Goal: Task Accomplishment & Management: Manage account settings

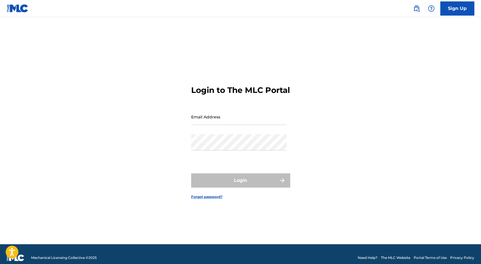
click at [243, 125] on input "Email Address" at bounding box center [239, 117] width 96 height 16
type input "[EMAIL_ADDRESS][DOMAIN_NAME]"
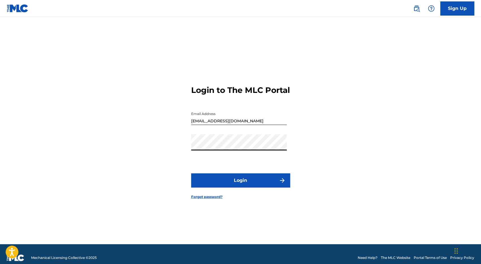
click at [191, 173] on button "Login" at bounding box center [240, 180] width 99 height 14
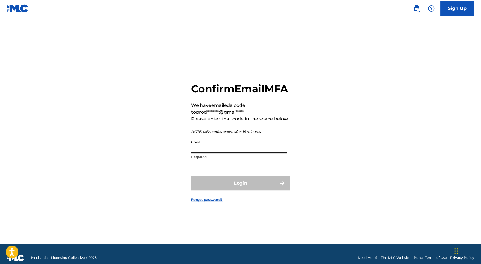
click at [221, 153] on input "Code" at bounding box center [239, 145] width 96 height 16
paste input "802086"
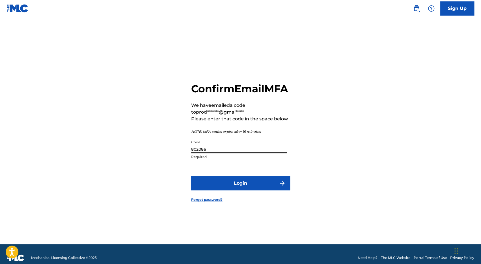
type input "802086"
click at [237, 190] on button "Login" at bounding box center [240, 183] width 99 height 14
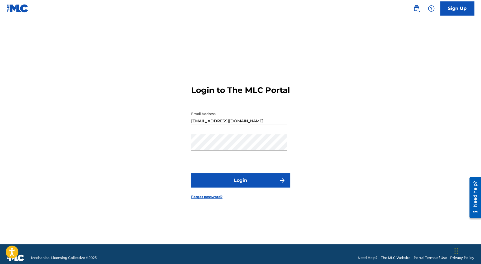
click at [226, 182] on button "Login" at bounding box center [240, 180] width 99 height 14
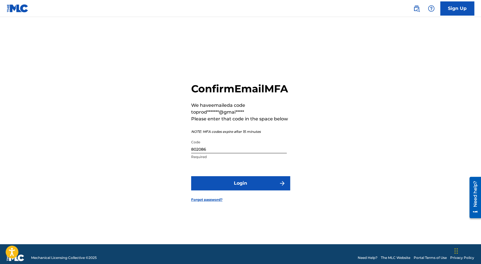
click at [241, 190] on button "Login" at bounding box center [240, 183] width 99 height 14
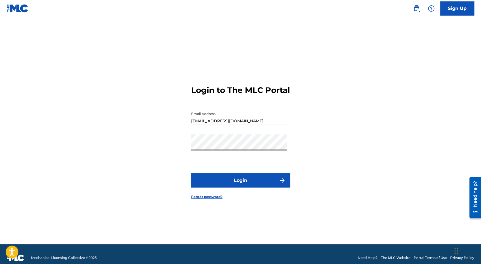
click at [168, 156] on div "Login to The MLC Portal Email Address [EMAIL_ADDRESS][DOMAIN_NAME] Password Log…" at bounding box center [241, 137] width 396 height 213
drag, startPoint x: 189, startPoint y: 152, endPoint x: 257, endPoint y: 182, distance: 74.2
click at [336, 115] on div "Login to The MLC Portal Email Address [EMAIL_ADDRESS][DOMAIN_NAME] Password Log…" at bounding box center [241, 137] width 396 height 213
click at [244, 187] on button "Login" at bounding box center [240, 180] width 99 height 14
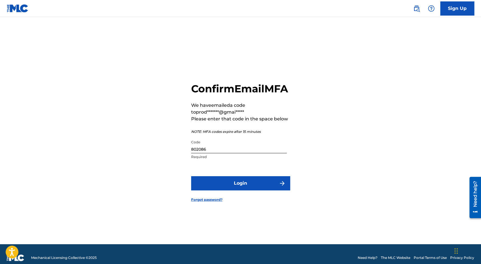
click at [166, 157] on div "Confirm Email MFA We have emailed a code to prod*******@gmai***** Please enter …" at bounding box center [241, 137] width 396 height 213
paste input "014873"
type input "014873"
click at [236, 184] on button "Login" at bounding box center [240, 183] width 99 height 14
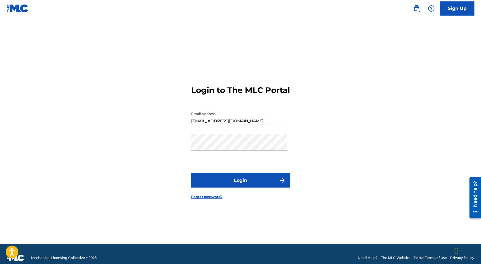
click at [238, 184] on button "Login" at bounding box center [240, 180] width 99 height 14
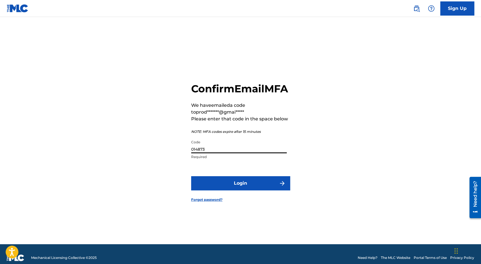
drag, startPoint x: 208, startPoint y: 155, endPoint x: 178, endPoint y: 154, distance: 30.6
click at [174, 156] on div "Confirm Email MFA We have emailed a code to prod*******@gmai***** Please enter …" at bounding box center [241, 137] width 396 height 213
paste input "1772"
type input "011772"
click at [234, 187] on button "Login" at bounding box center [240, 183] width 99 height 14
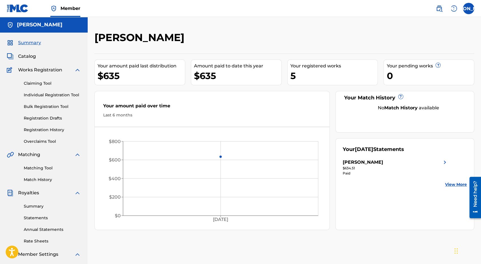
click at [380, 171] on div "Paid" at bounding box center [396, 173] width 106 height 5
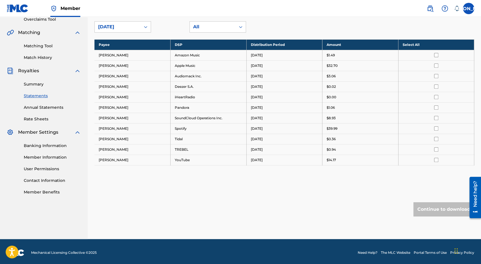
scroll to position [122, 0]
click at [63, 144] on link "Banking Information" at bounding box center [52, 145] width 57 height 6
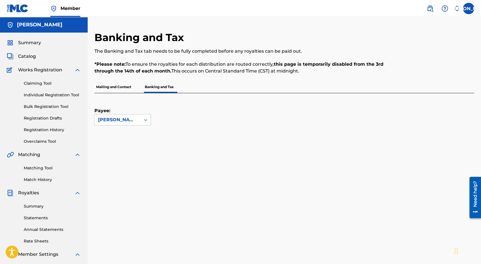
click at [118, 89] on p "Mailing and Contact" at bounding box center [113, 87] width 38 height 12
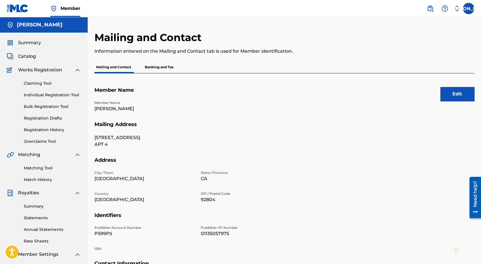
click at [165, 72] on p "Banking and Tax" at bounding box center [159, 67] width 32 height 12
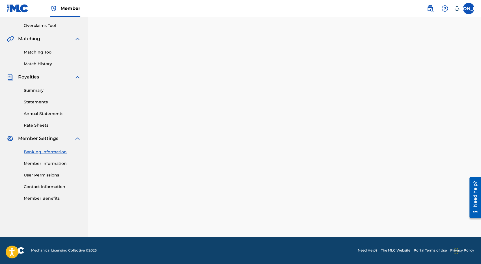
scroll to position [115, 0]
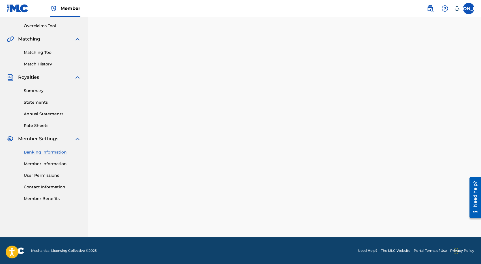
click at [51, 90] on link "Summary" at bounding box center [52, 91] width 57 height 6
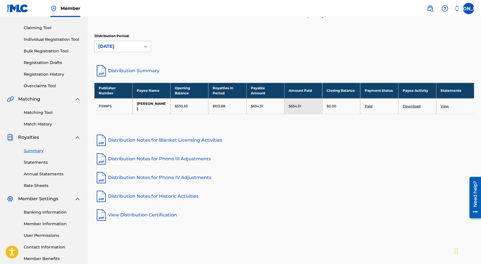
scroll to position [57, 0]
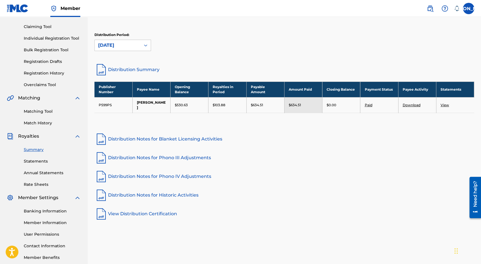
click at [370, 103] on link "Paid" at bounding box center [369, 105] width 8 height 4
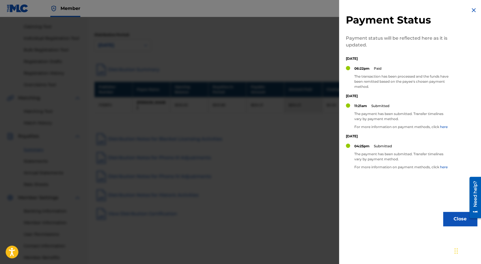
click at [283, 123] on div at bounding box center [240, 149] width 481 height 264
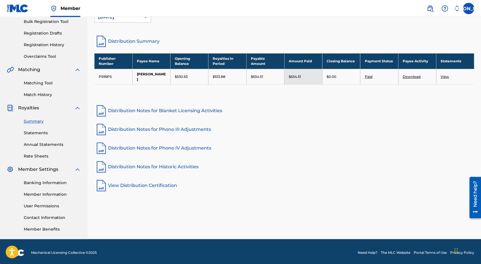
scroll to position [87, 0]
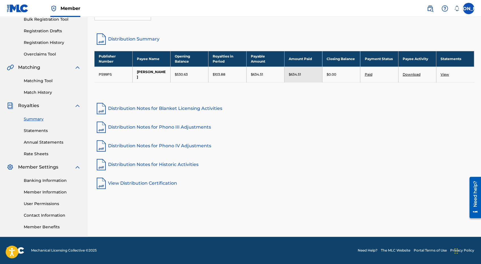
click at [38, 183] on link "Banking Information" at bounding box center [52, 180] width 57 height 6
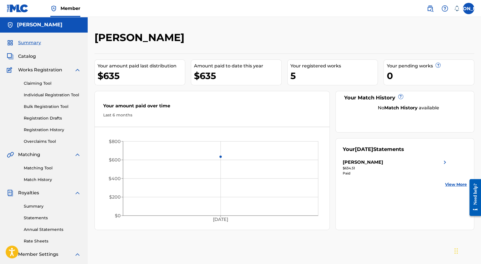
click at [36, 55] on span "Catalog" at bounding box center [27, 56] width 18 height 7
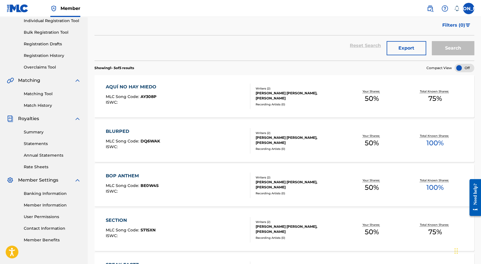
scroll to position [159, 0]
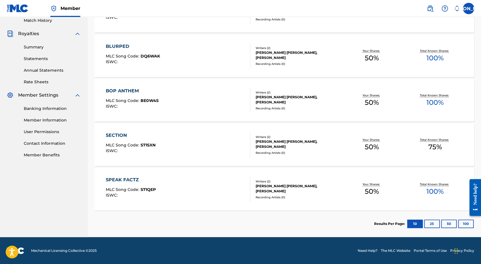
click at [426, 221] on button "25" at bounding box center [432, 223] width 16 height 8
click at [448, 222] on button "50" at bounding box center [449, 223] width 16 height 8
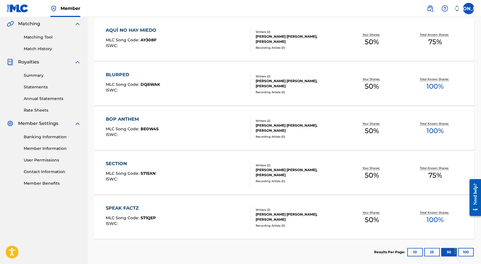
click at [418, 250] on button "10" at bounding box center [415, 251] width 16 height 8
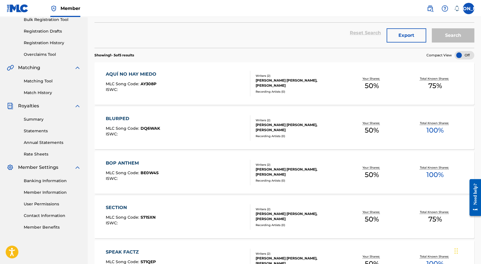
scroll to position [46, 0]
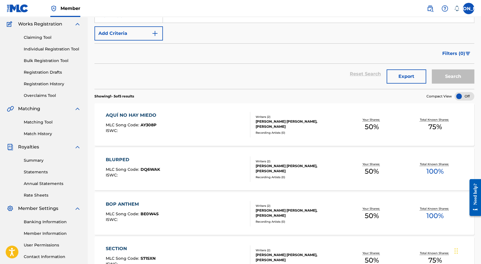
click at [35, 43] on div "Claiming Tool Individual Registration Tool Bulk Registration Tool Registration …" at bounding box center [44, 62] width 74 height 71
click at [37, 39] on link "Claiming Tool" at bounding box center [52, 38] width 57 height 6
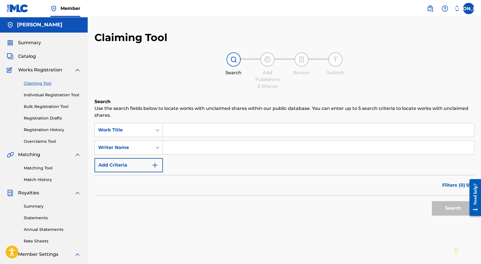
click at [36, 41] on span "Summary" at bounding box center [29, 42] width 23 height 7
